Goal: Task Accomplishment & Management: Use online tool/utility

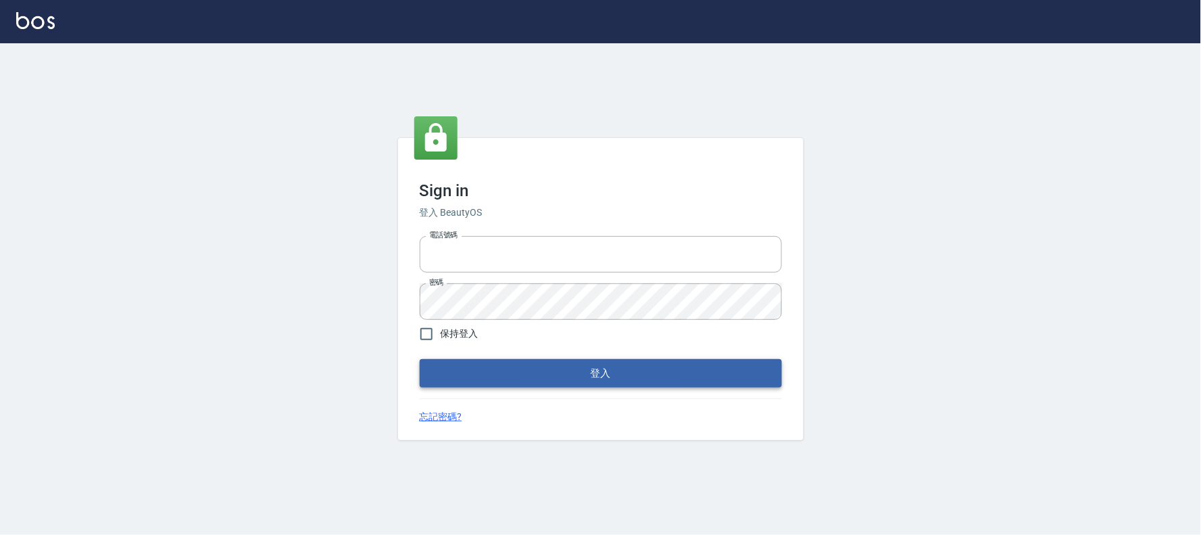
type input "032805930"
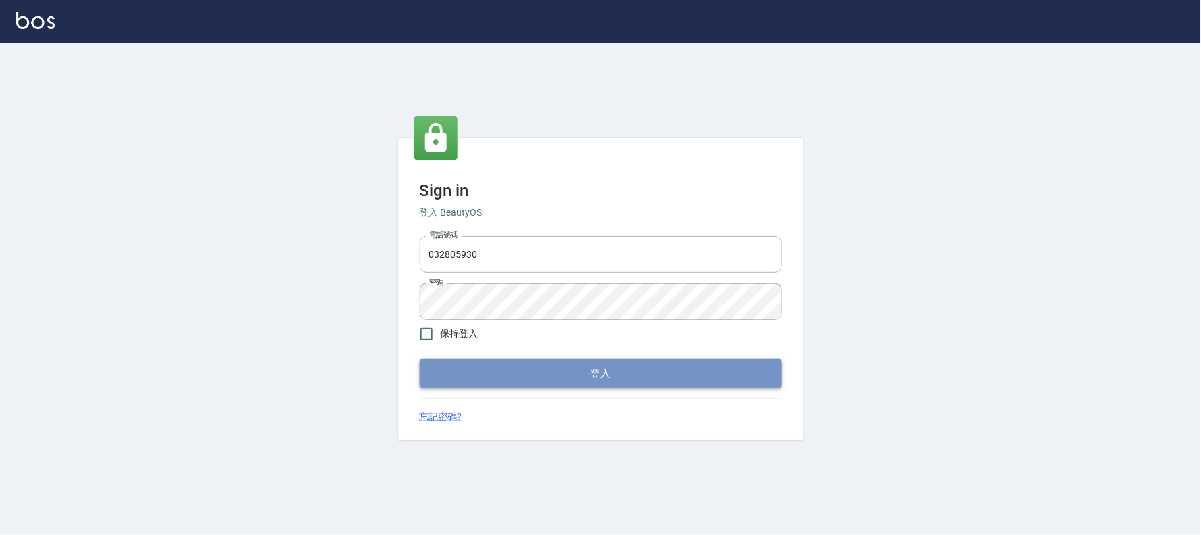
click at [539, 365] on button "登入" at bounding box center [601, 373] width 362 height 28
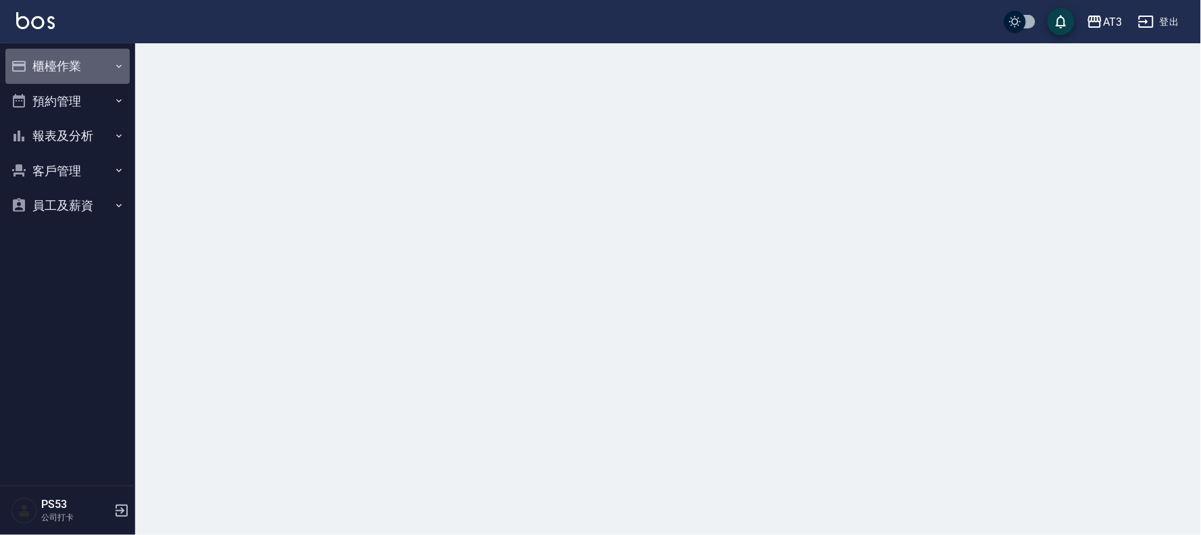
click at [53, 59] on button "櫃檯作業" at bounding box center [67, 66] width 124 height 35
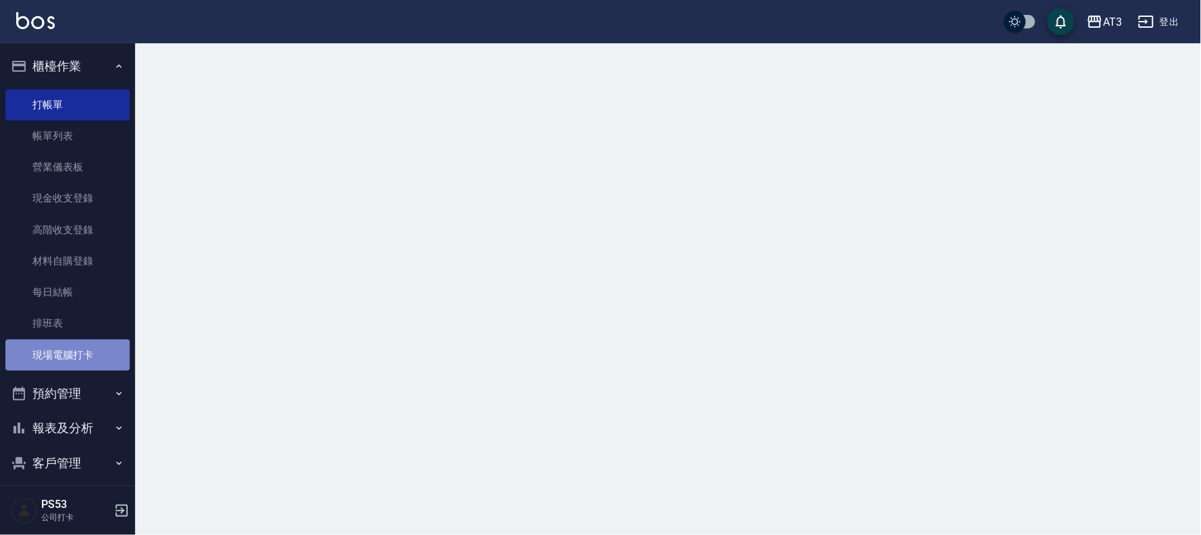
click at [90, 357] on link "現場電腦打卡" at bounding box center [67, 354] width 124 height 31
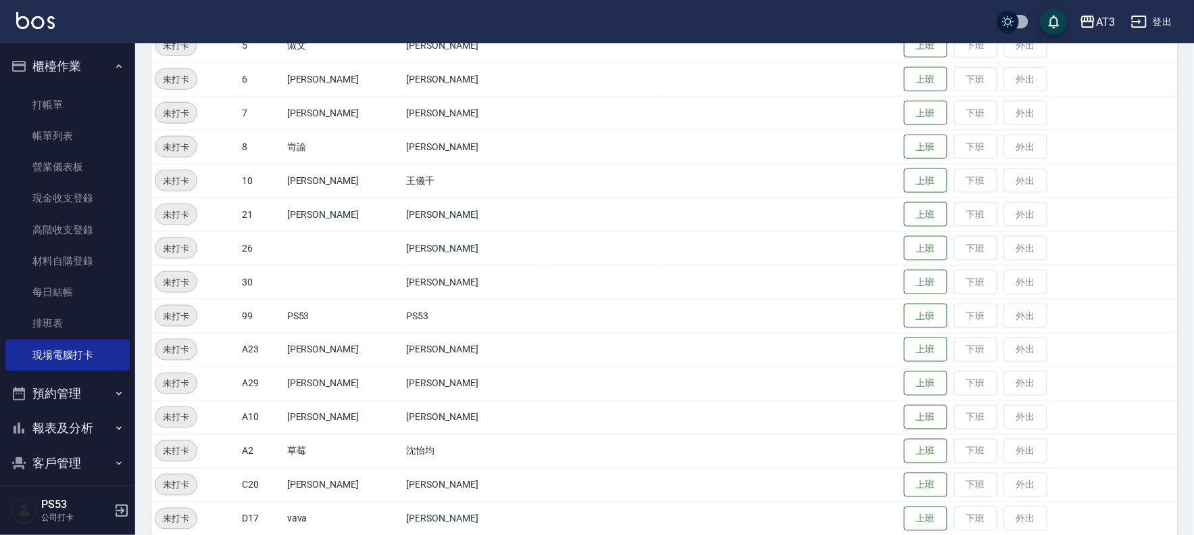
scroll to position [443, 0]
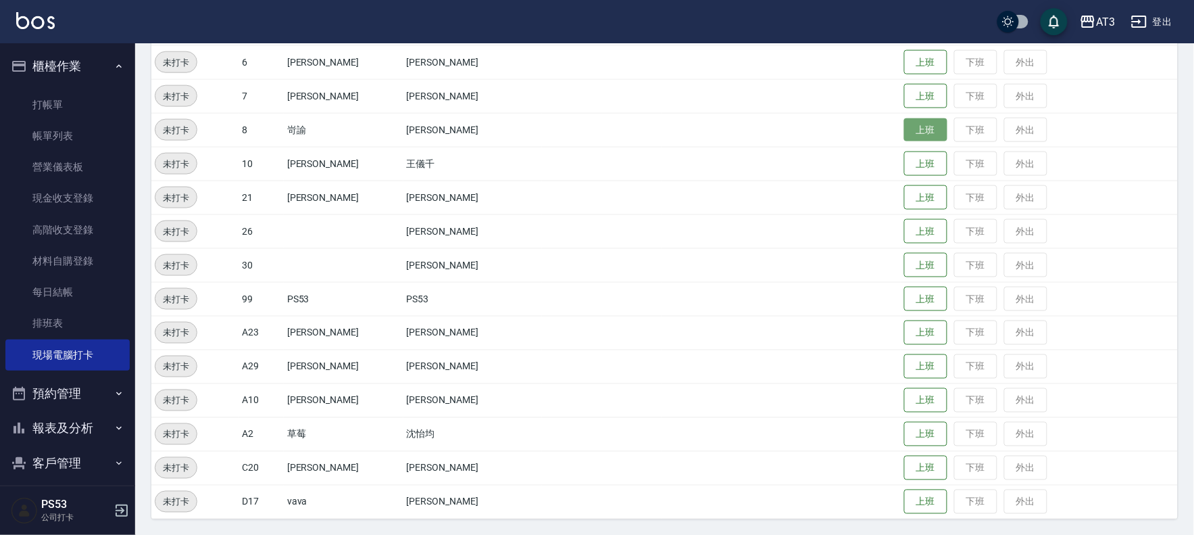
click at [904, 120] on button "上班" at bounding box center [925, 130] width 43 height 24
